Goal: Entertainment & Leisure: Consume media (video, audio)

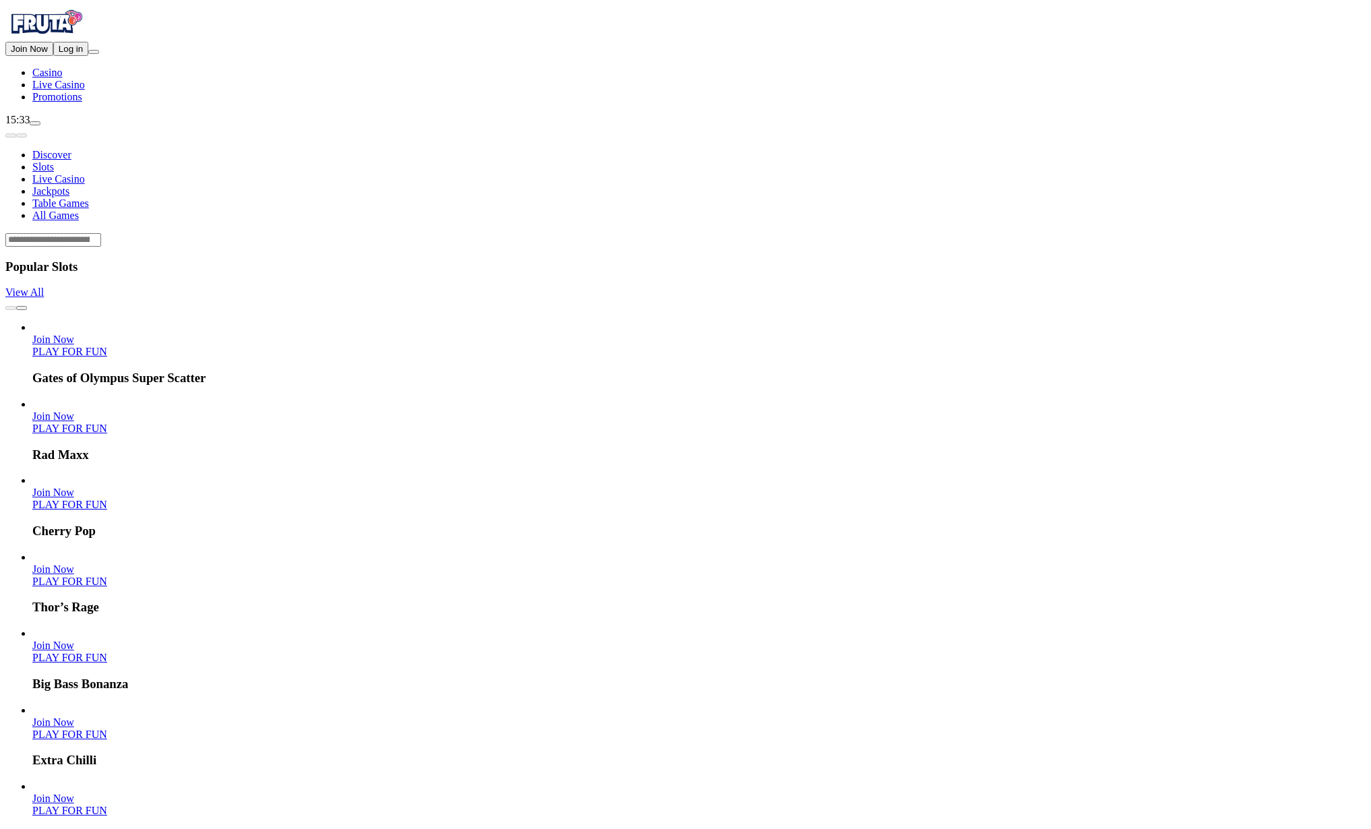
click at [76, 54] on span "Log in" at bounding box center [71, 49] width 24 height 10
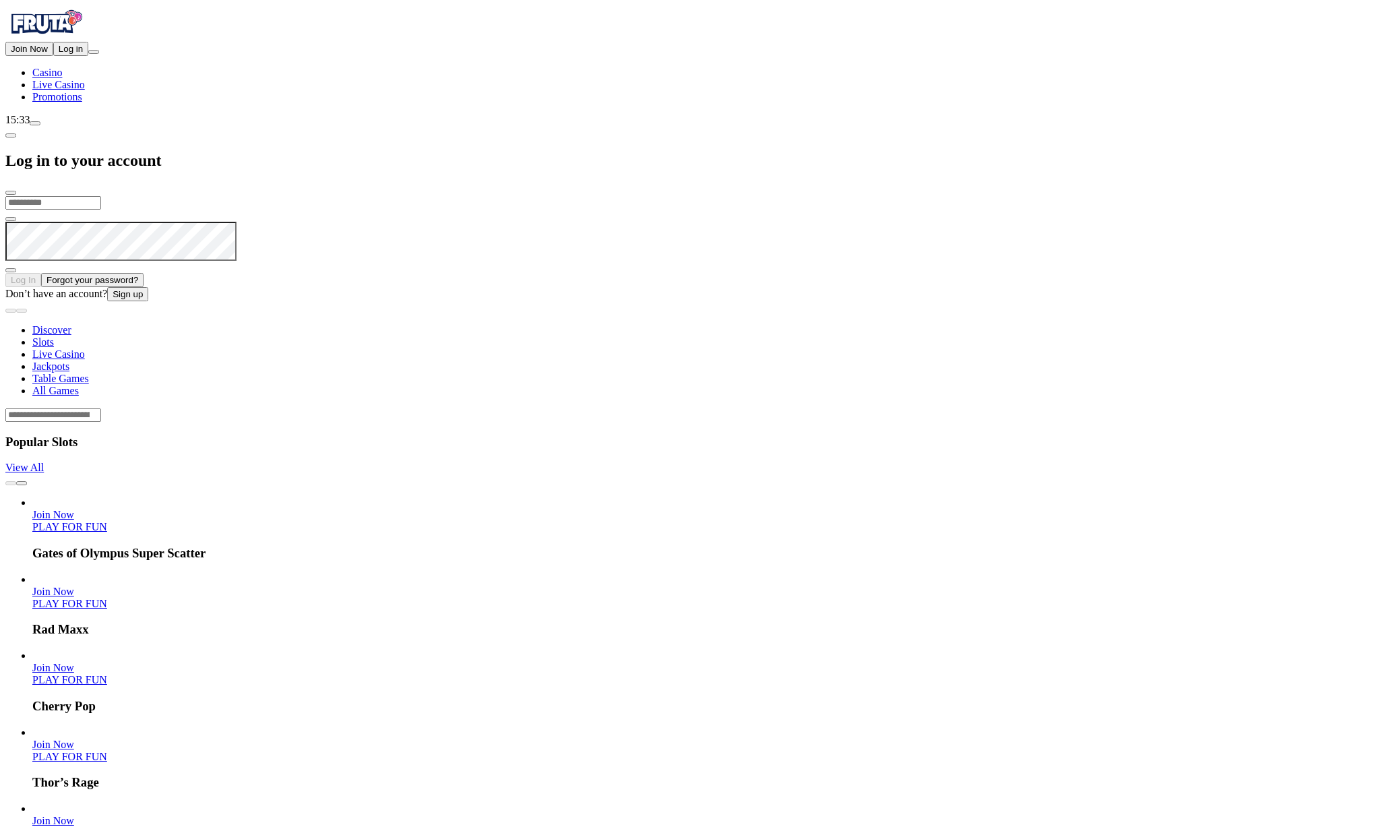
type input "**********"
click at [41, 272] on button "Log In" at bounding box center [23, 279] width 36 height 14
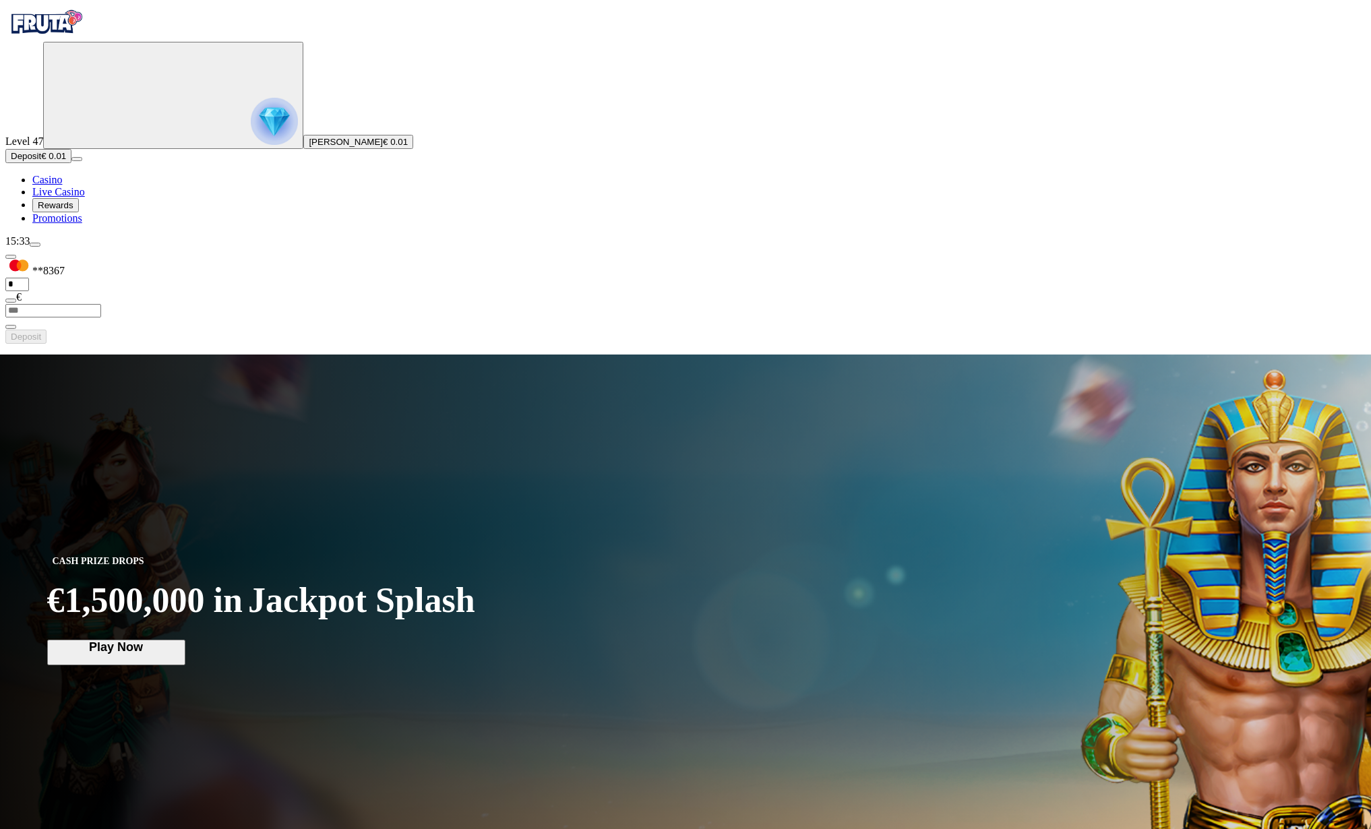
click at [40, 247] on button "menu" at bounding box center [35, 245] width 11 height 4
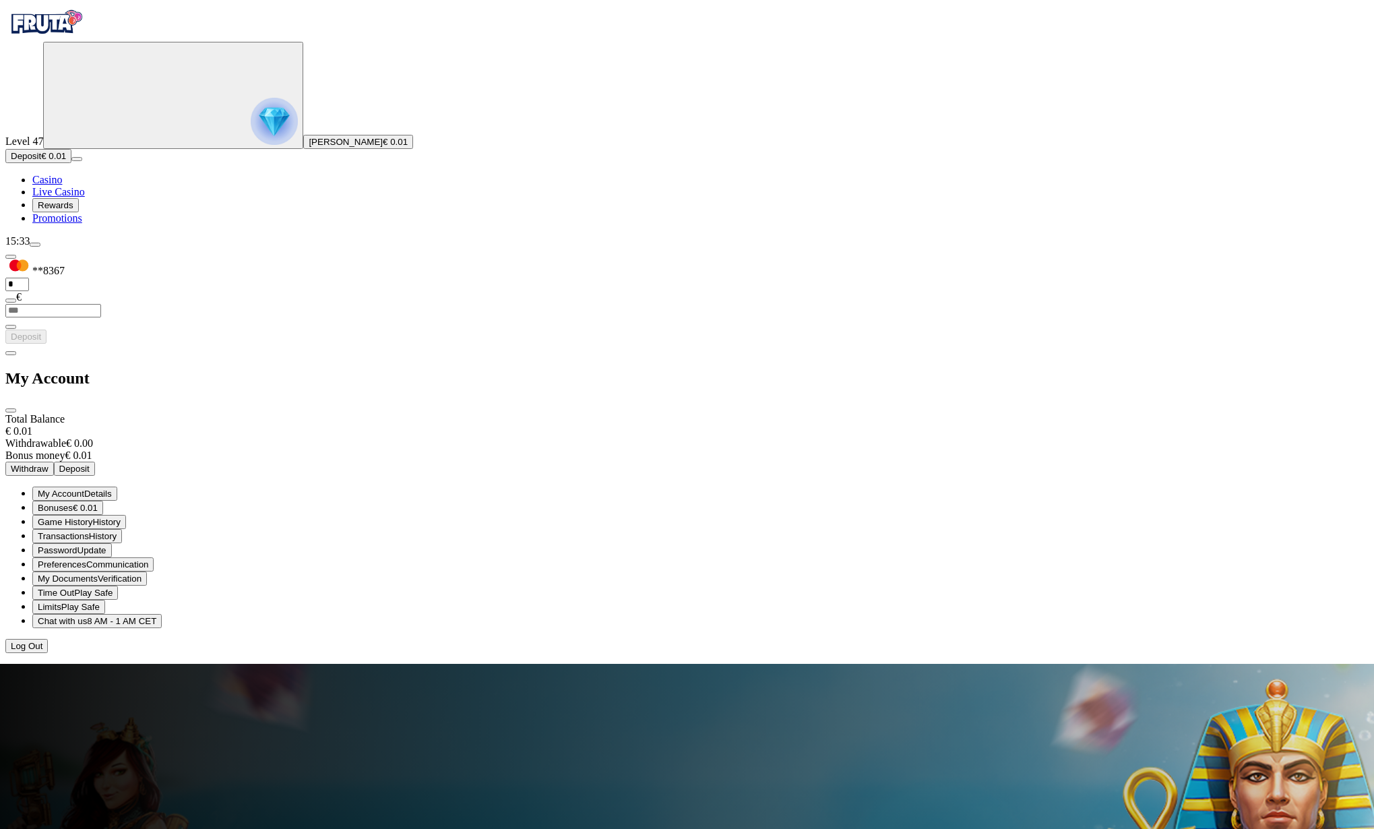
click at [95, 462] on button "Deposit" at bounding box center [74, 469] width 41 height 14
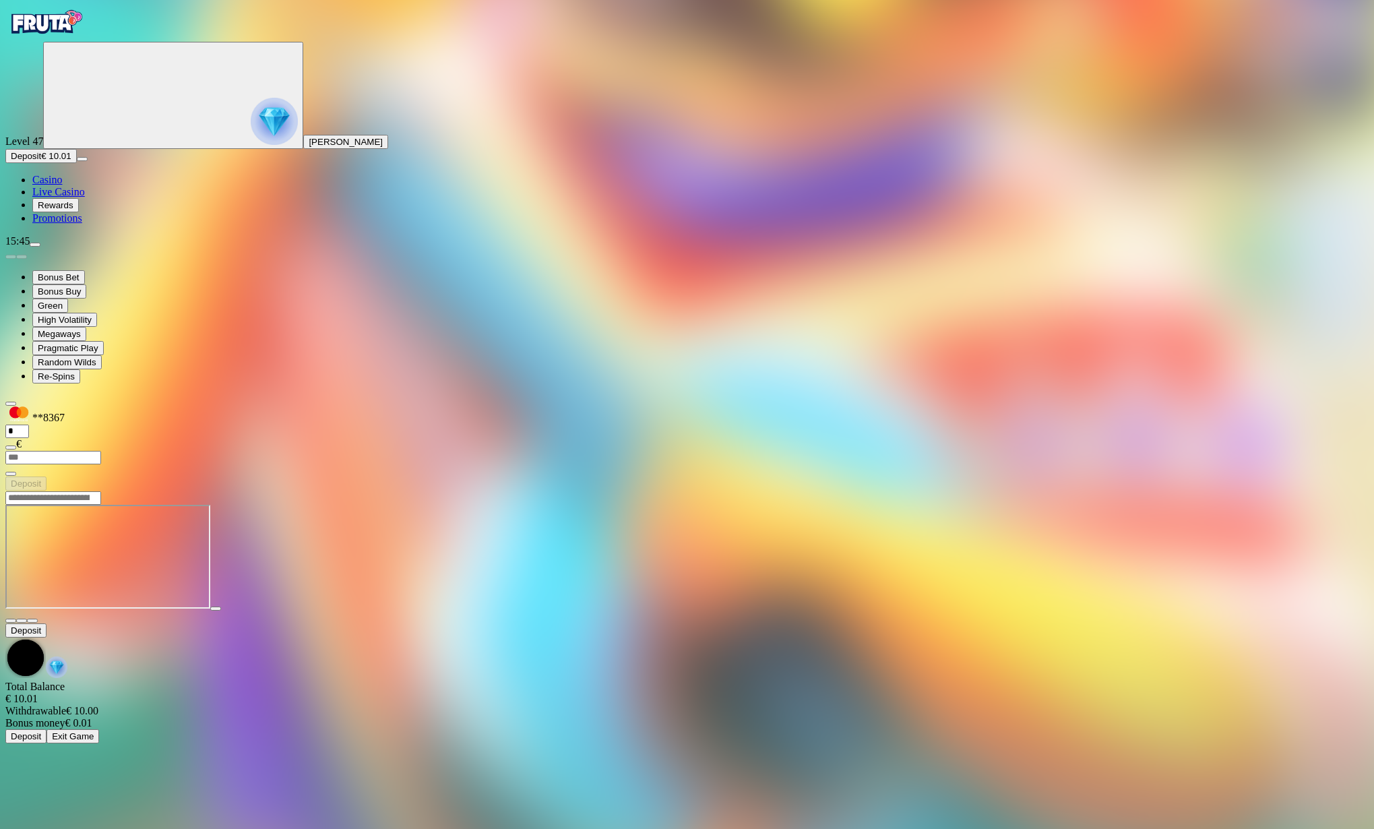
click at [86, 39] on img "Primary" at bounding box center [45, 22] width 81 height 34
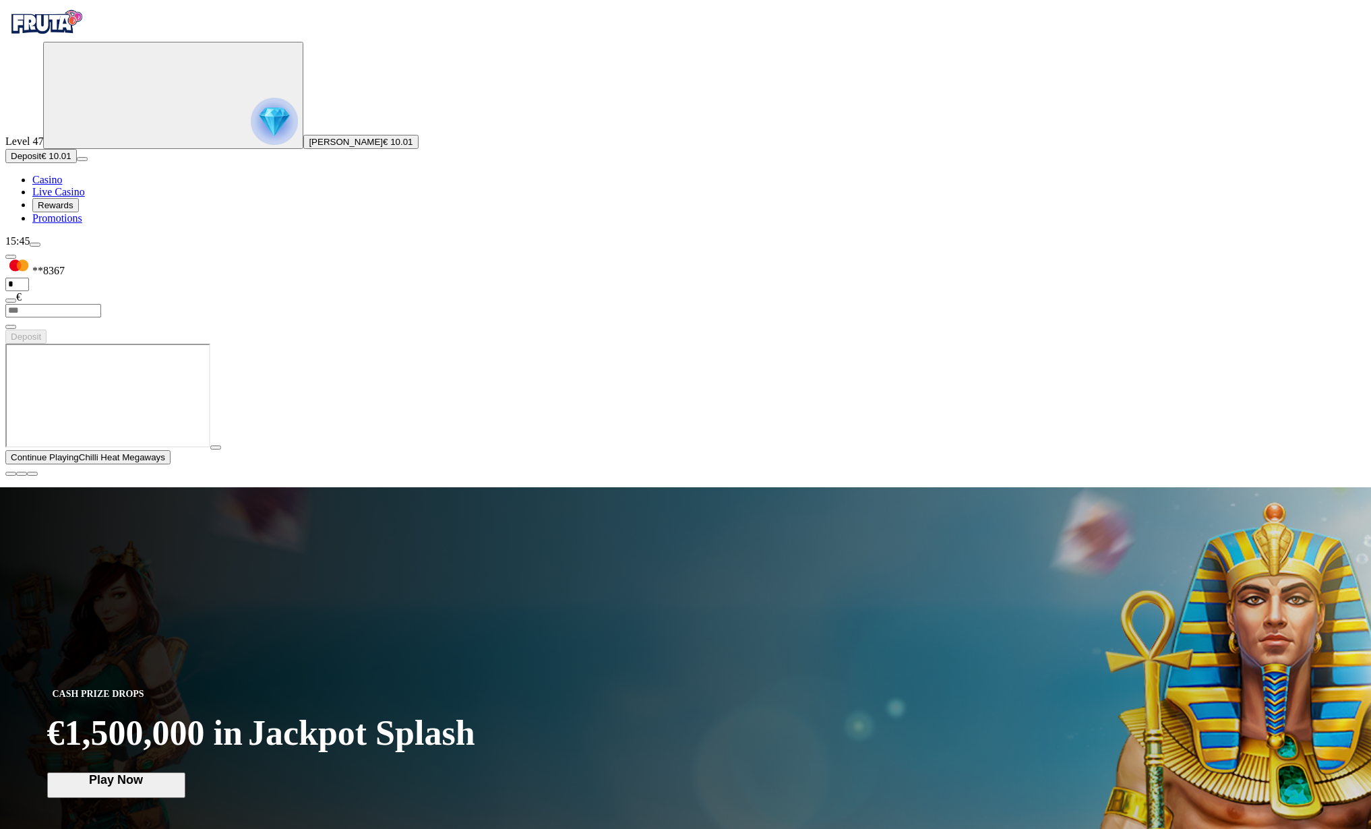
click at [73, 210] on span "Rewards" at bounding box center [56, 205] width 36 height 10
